Goal: Check status

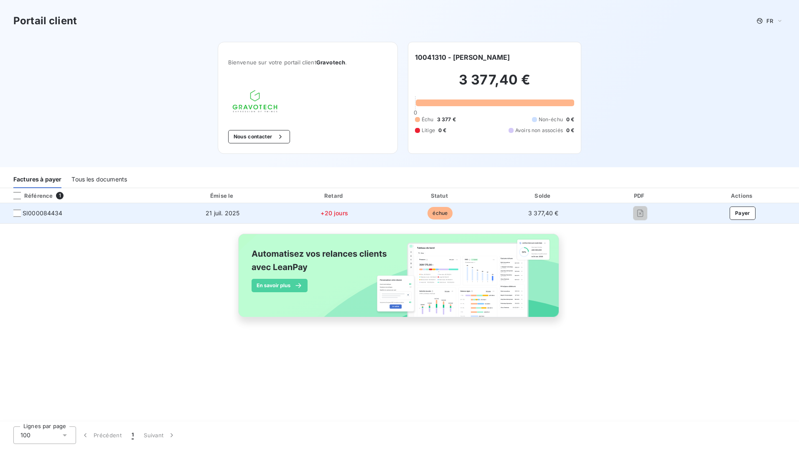
click at [444, 212] on span "échue" at bounding box center [439, 213] width 25 height 13
click at [211, 211] on span "21 juil. 2025" at bounding box center [223, 212] width 34 height 7
